Goal: Navigation & Orientation: Find specific page/section

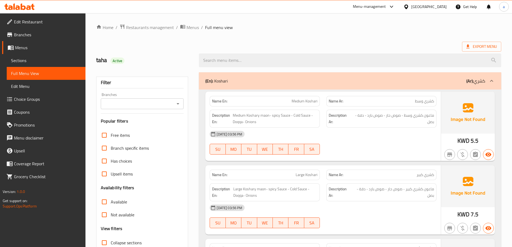
scroll to position [1508, 0]
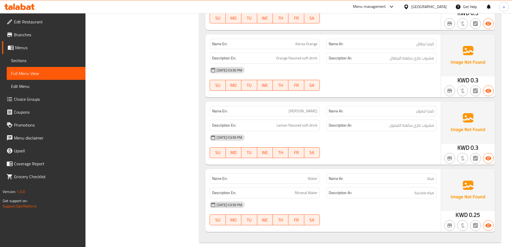
click at [449, 7] on div "[GEOGRAPHIC_DATA]" at bounding box center [425, 6] width 52 height 13
click at [447, 7] on div "[GEOGRAPHIC_DATA]" at bounding box center [425, 6] width 52 height 13
click at [442, 8] on div "[GEOGRAPHIC_DATA]" at bounding box center [428, 7] width 35 height 6
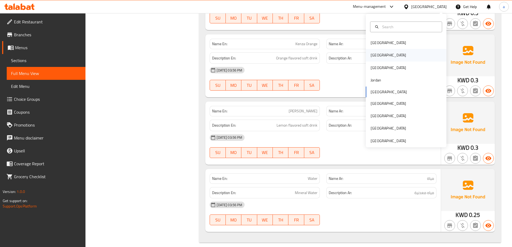
click at [370, 54] on div "[GEOGRAPHIC_DATA]" at bounding box center [387, 55] width 35 height 6
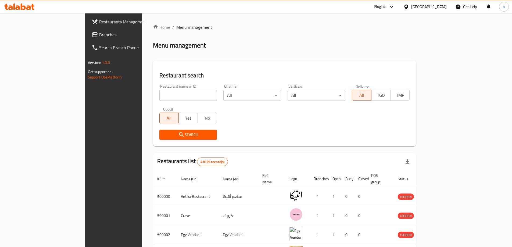
click at [99, 34] on span "Branches" at bounding box center [132, 34] width 67 height 6
